Goal: Register for event/course

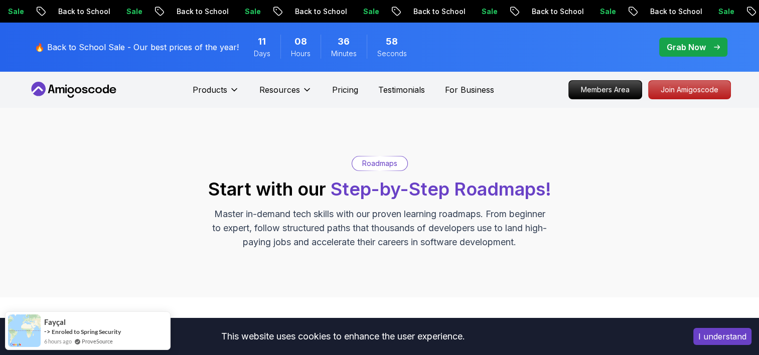
click at [92, 241] on div "Roadmaps Start with our Step-by-Step Roadmaps! Master in-demand tech skills wit…" at bounding box center [380, 202] width 703 height 93
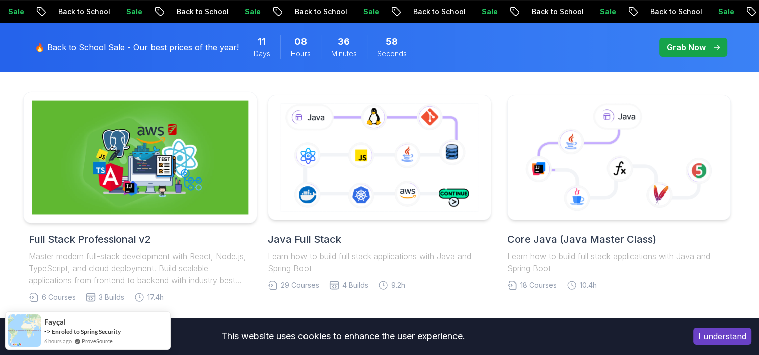
click at [147, 176] on img at bounding box center [140, 158] width 217 height 114
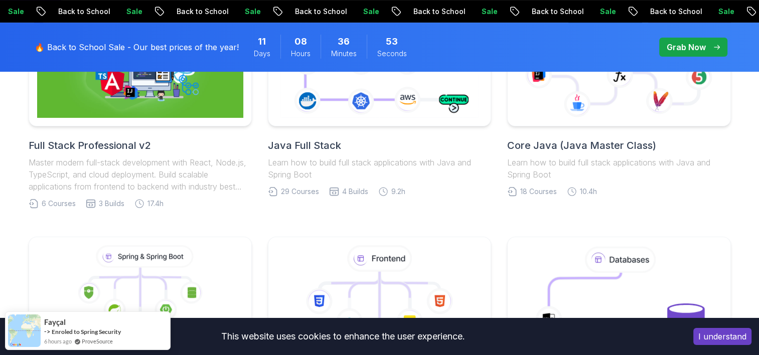
scroll to position [351, 0]
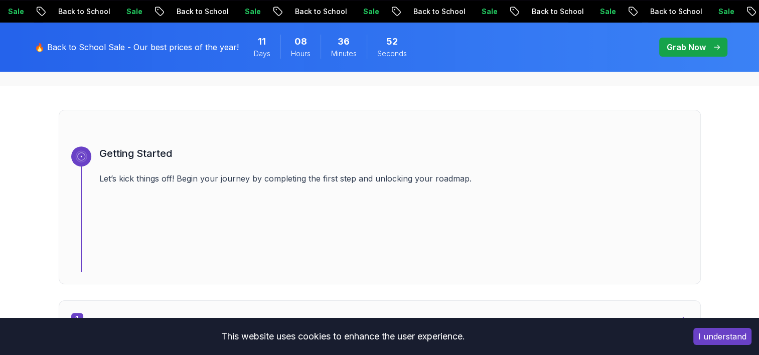
click at [732, 334] on button "I understand" at bounding box center [723, 336] width 58 height 17
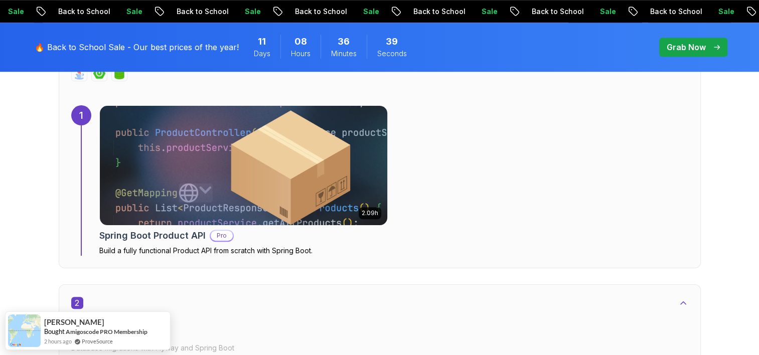
scroll to position [777, 0]
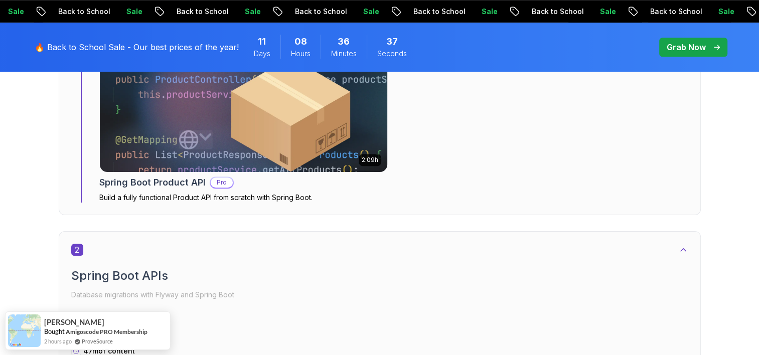
click at [191, 182] on h2 "Spring Boot Product API" at bounding box center [152, 183] width 106 height 14
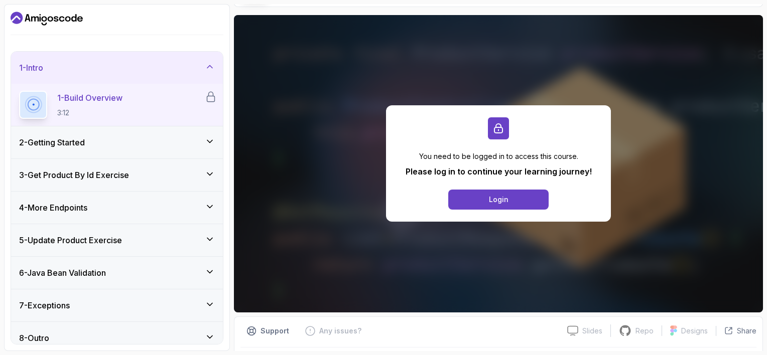
scroll to position [96, 0]
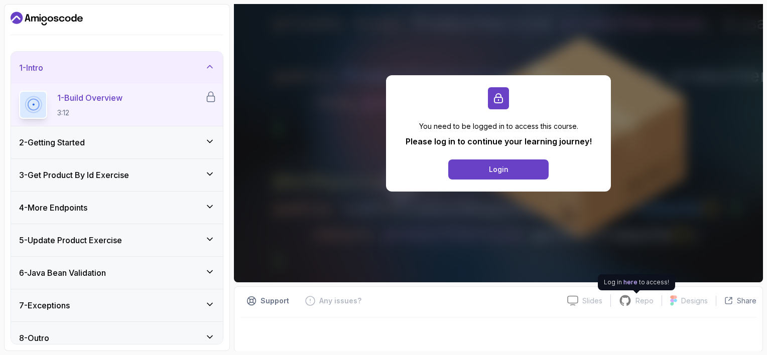
click at [638, 303] on p "Repo" at bounding box center [645, 301] width 18 height 10
click at [127, 135] on div "2 - Getting Started" at bounding box center [117, 142] width 212 height 32
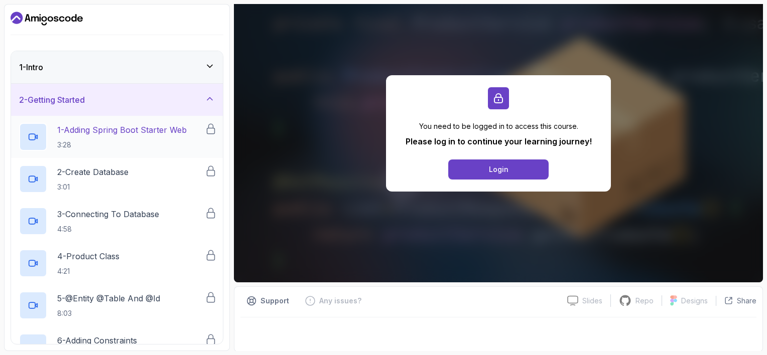
click at [119, 135] on p "1 - Adding Spring Boot Starter Web" at bounding box center [122, 130] width 130 height 12
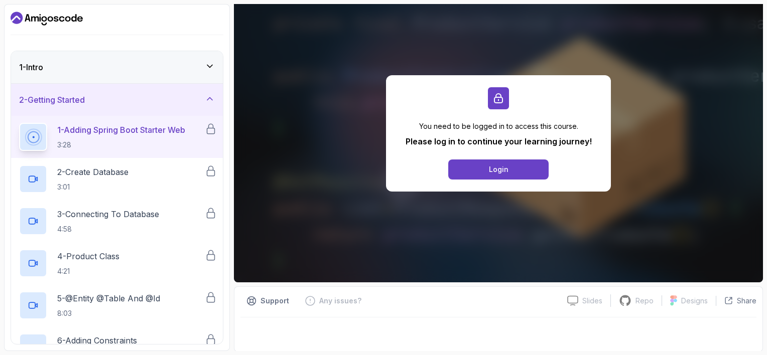
click at [149, 102] on div "2 - Getting Started" at bounding box center [117, 100] width 196 height 12
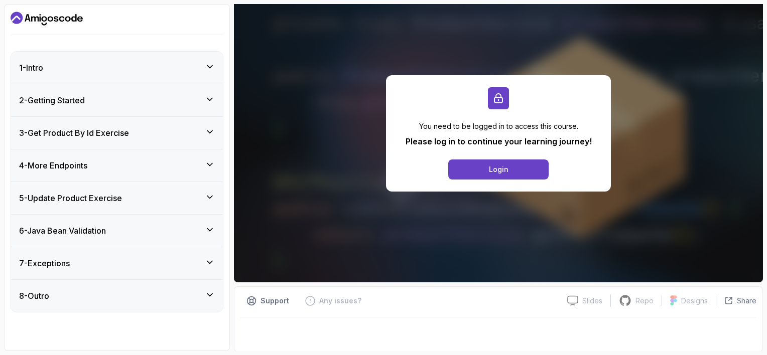
click at [142, 75] on div "1 - Intro" at bounding box center [117, 68] width 212 height 32
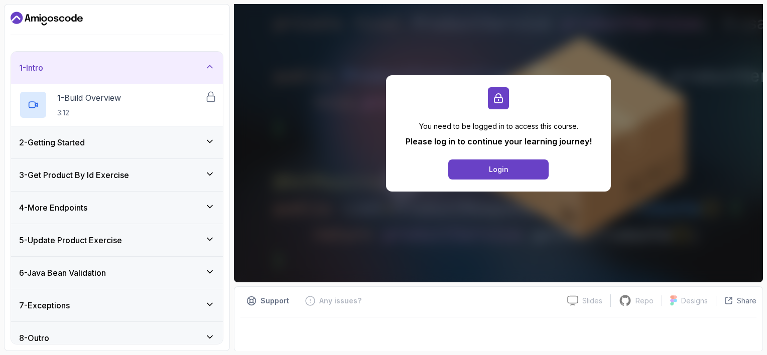
click at [142, 75] on div "1 - Intro" at bounding box center [117, 68] width 212 height 32
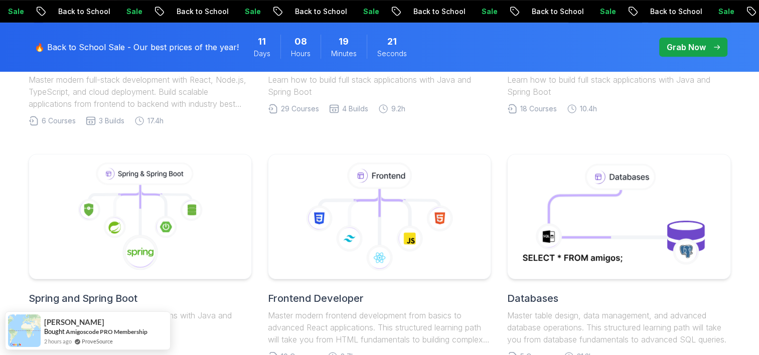
scroll to position [377, 0]
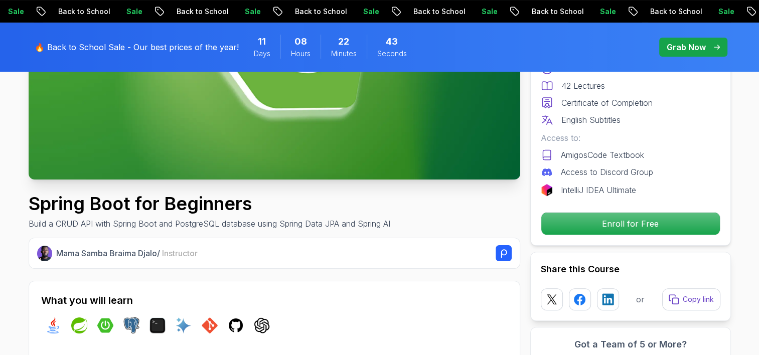
scroll to position [227, 0]
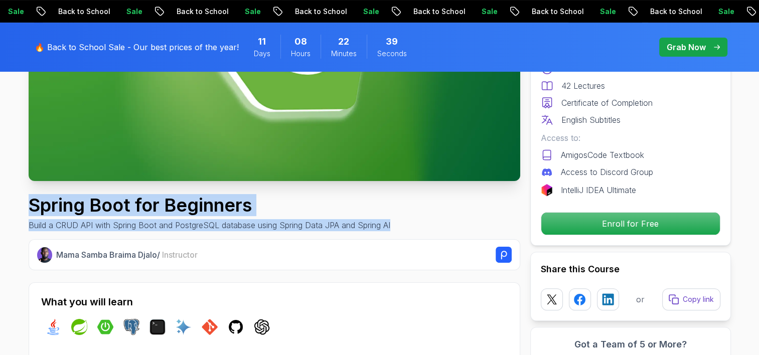
drag, startPoint x: 30, startPoint y: 201, endPoint x: 408, endPoint y: 224, distance: 378.2
click at [408, 224] on div "Spring Boot for Beginners Build a CRUD API with Spring Boot and PostgreSQL data…" at bounding box center [275, 213] width 492 height 36
click at [255, 214] on h1 "Spring Boot for Beginners" at bounding box center [210, 205] width 362 height 20
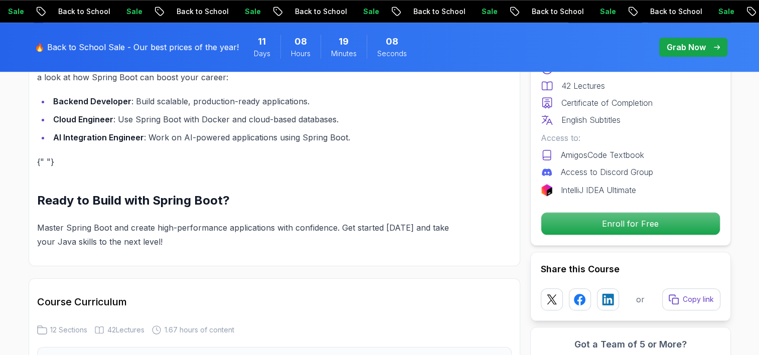
scroll to position [880, 0]
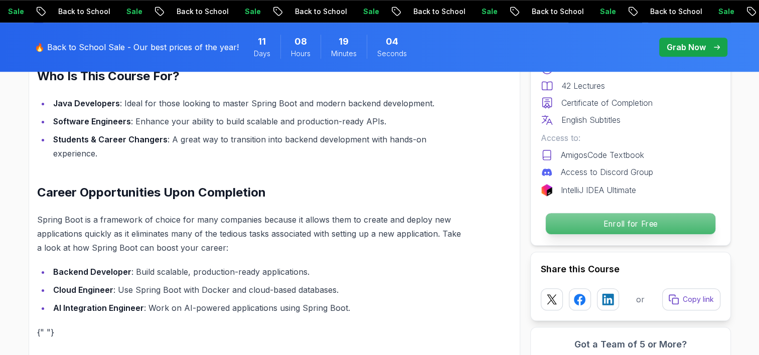
click at [600, 228] on p "Enroll for Free" at bounding box center [631, 223] width 170 height 21
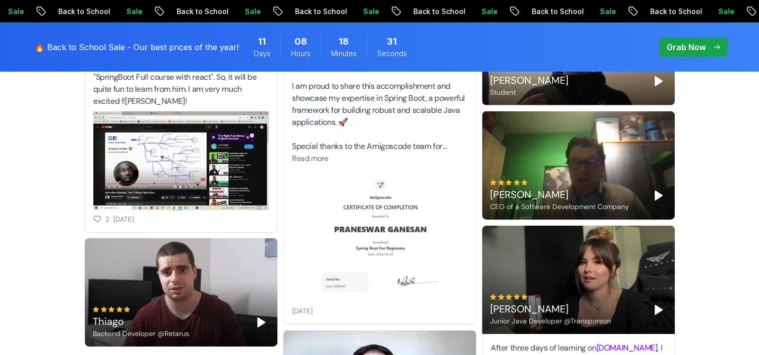
scroll to position [3295, 0]
